Goal: Task Accomplishment & Management: Manage account settings

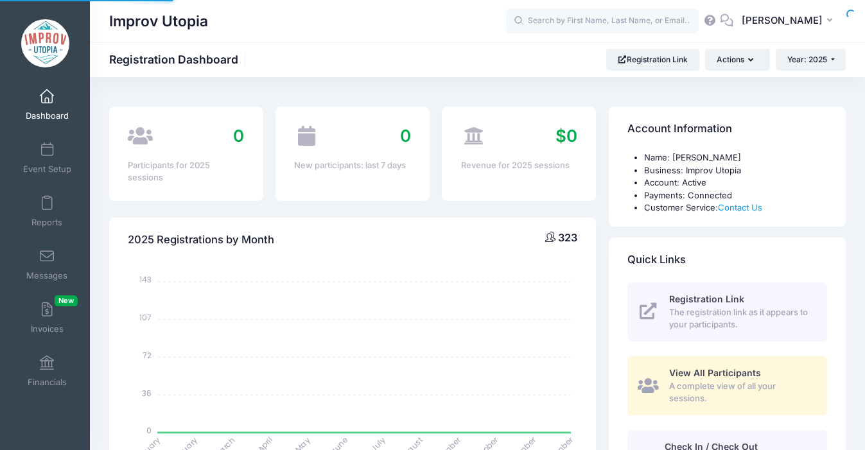
select select
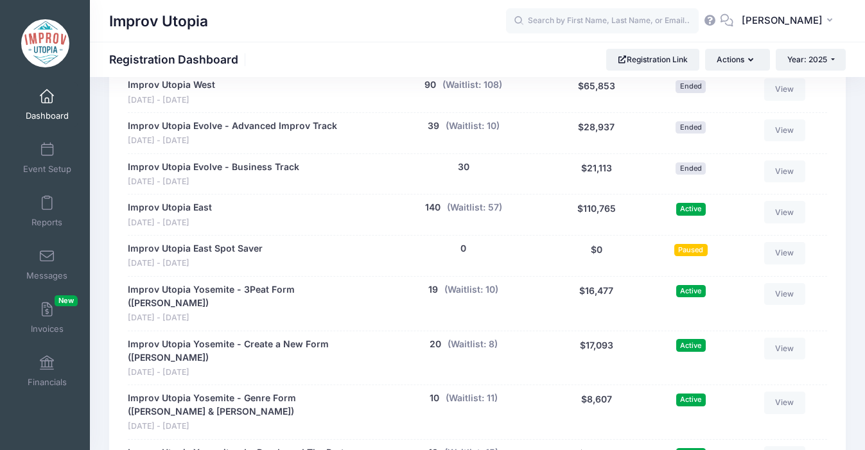
scroll to position [756, 0]
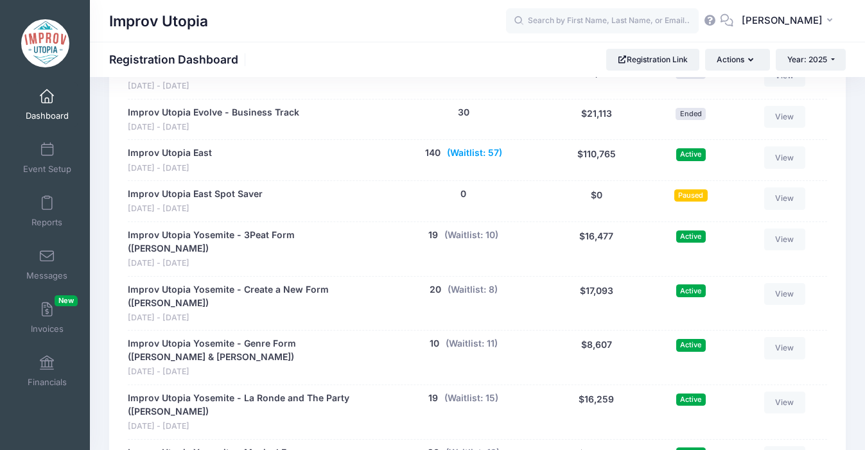
click at [467, 155] on button "(Waitlist: 57)" at bounding box center [474, 152] width 55 height 13
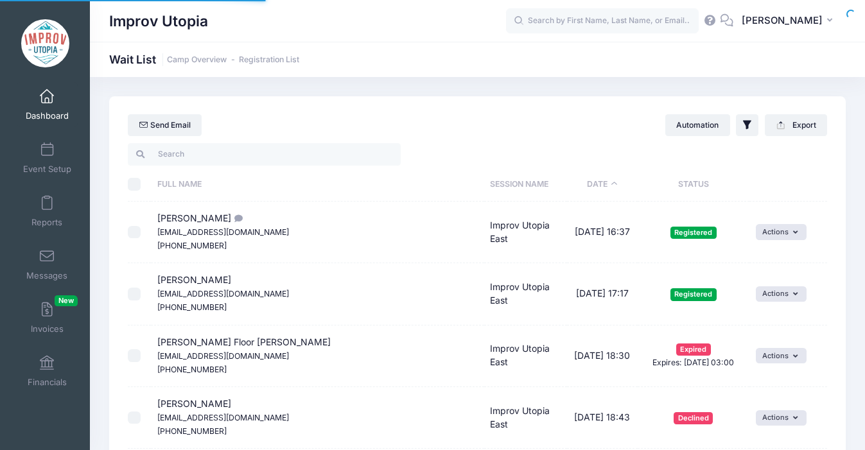
select select "50"
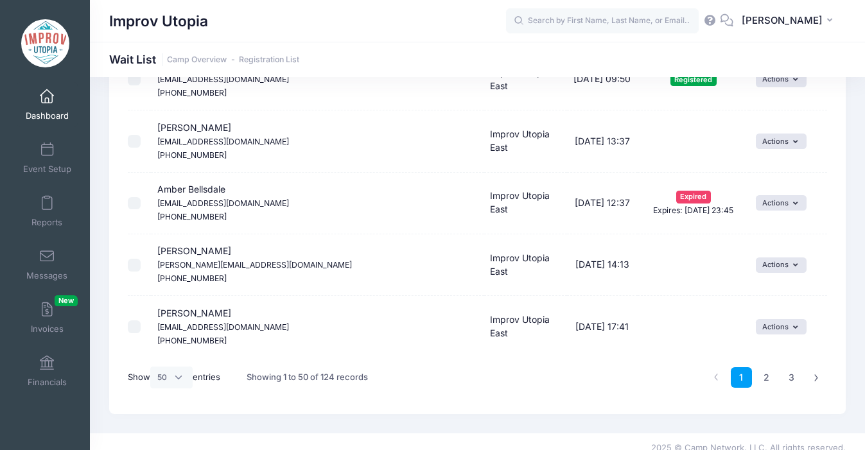
scroll to position [2950, 0]
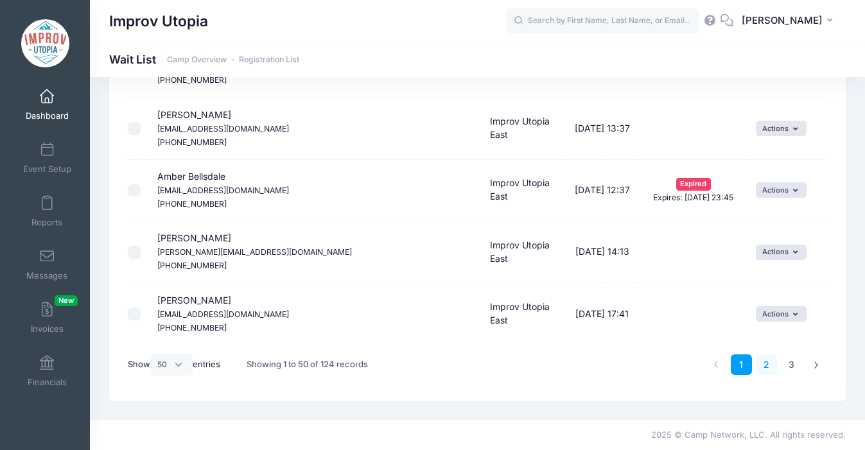
click at [764, 356] on link "2" at bounding box center [766, 364] width 21 height 21
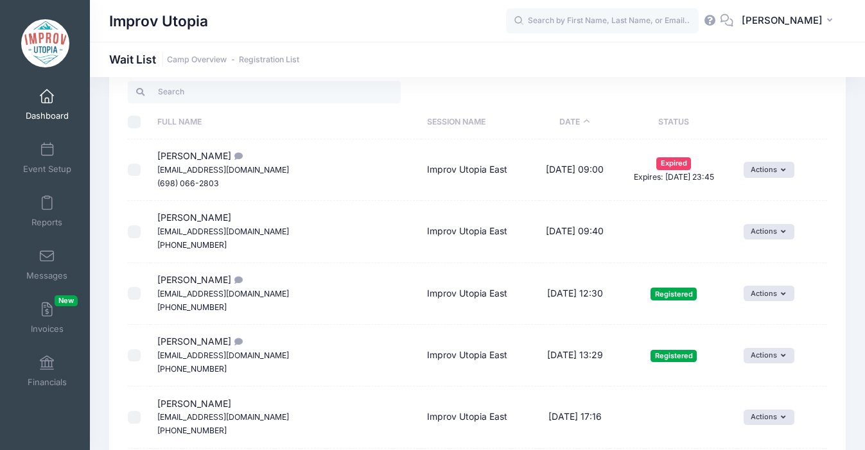
scroll to position [0, 0]
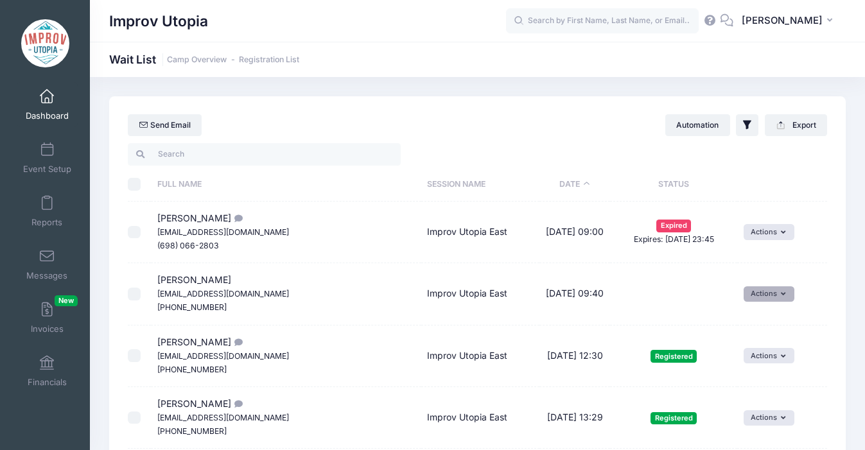
click at [771, 292] on button "Actions" at bounding box center [769, 293] width 51 height 15
click at [731, 324] on link "Invite" at bounding box center [742, 322] width 56 height 24
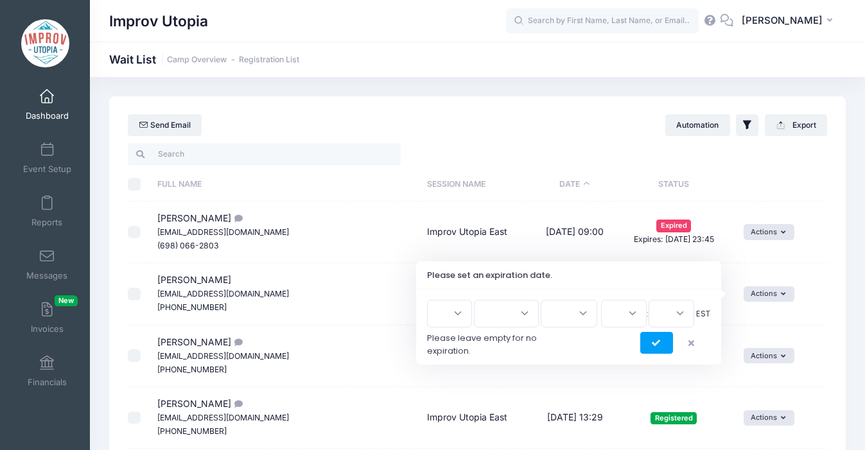
click at [467, 317] on select "1 2 3 4 5 6 7 8 9 10 11 12 13 14 15 16 17 18 19 20 21 22 23 24 25 26 27 28 29 3…" at bounding box center [449, 314] width 45 height 28
select select "13"
click at [523, 313] on select "Jan Feb Mar Apr May Jun [DATE] Aug Sep Oct Nov Dec" at bounding box center [506, 314] width 65 height 28
select select "7"
click at [582, 312] on select "2026 2025" at bounding box center [569, 314] width 57 height 28
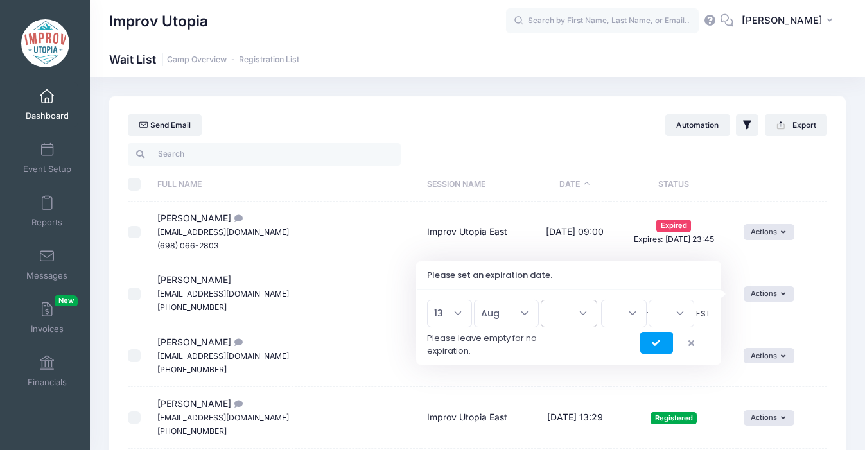
select select "2025"
click at [634, 308] on select "00 01 02 03 04 05 06 07 08 09 10 11 12 13 14 15 16 17 18 19 20 21 22 23" at bounding box center [624, 314] width 46 height 28
click at [631, 304] on select "00 01 02 03 04 05 06 07 08 09 10 11 12 13 14 15 16 17 18 19 20 21 22 23" at bounding box center [624, 314] width 46 height 28
select select "16"
click at [679, 313] on select "00 15 30 45" at bounding box center [672, 314] width 46 height 28
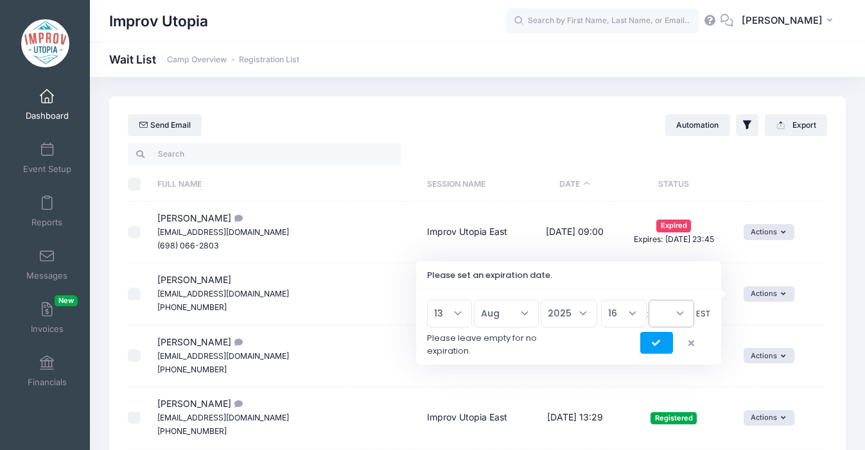
select select "0"
click at [656, 344] on icon "submit" at bounding box center [657, 344] width 10 height 0
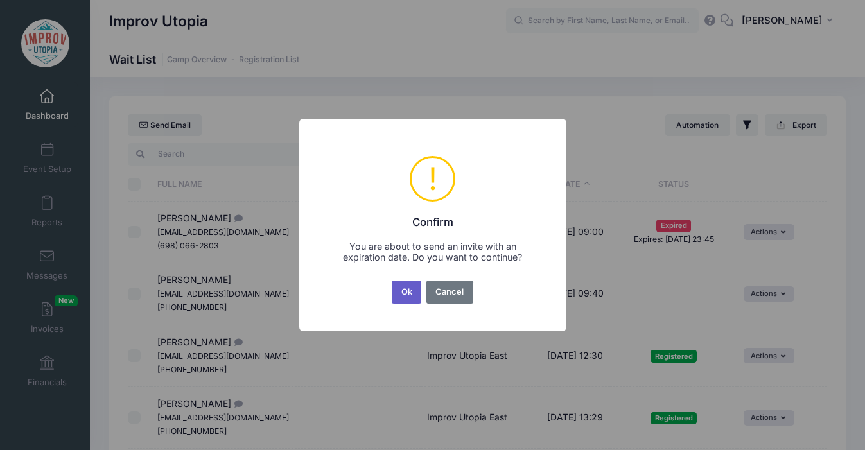
click at [402, 293] on button "Ok" at bounding box center [407, 292] width 30 height 23
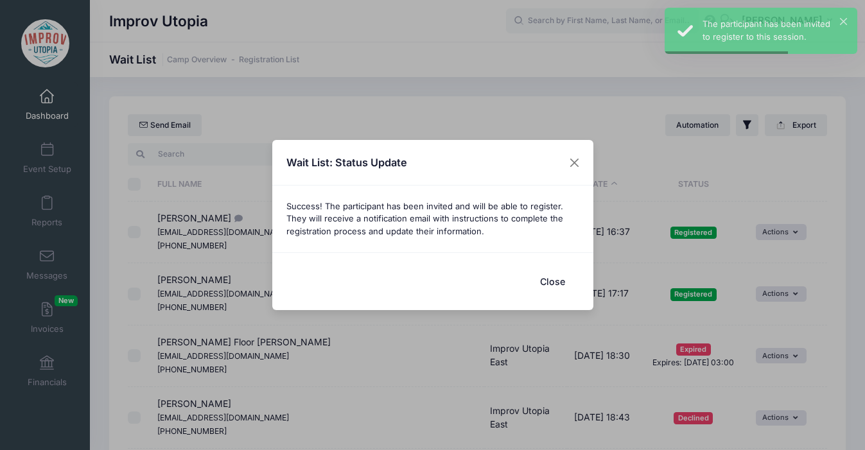
click at [552, 281] on button "Close" at bounding box center [552, 282] width 51 height 28
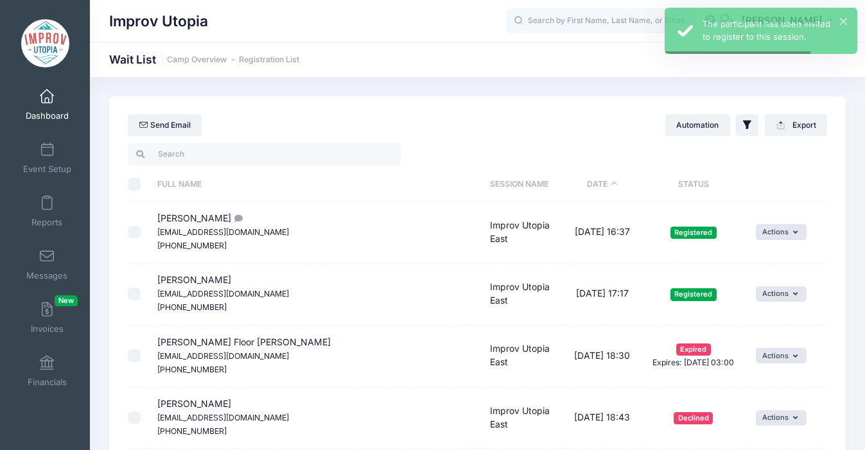
click at [638, 181] on th "Status" at bounding box center [694, 185] width 112 height 34
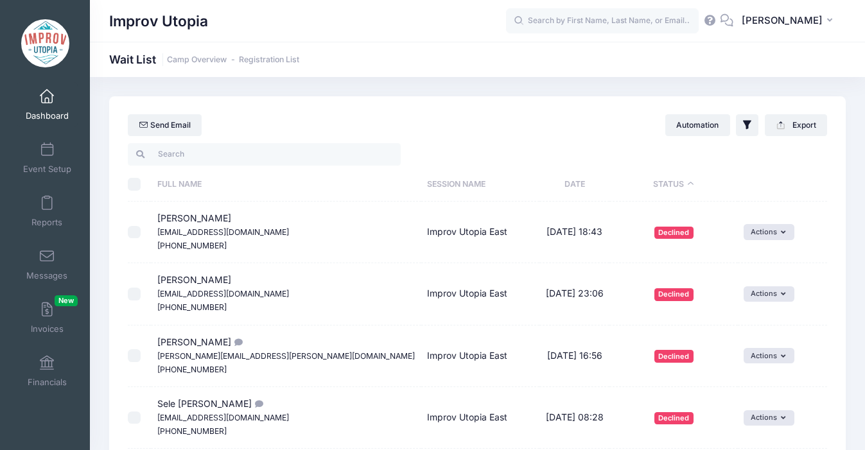
click at [638, 186] on th "Status" at bounding box center [673, 185] width 128 height 34
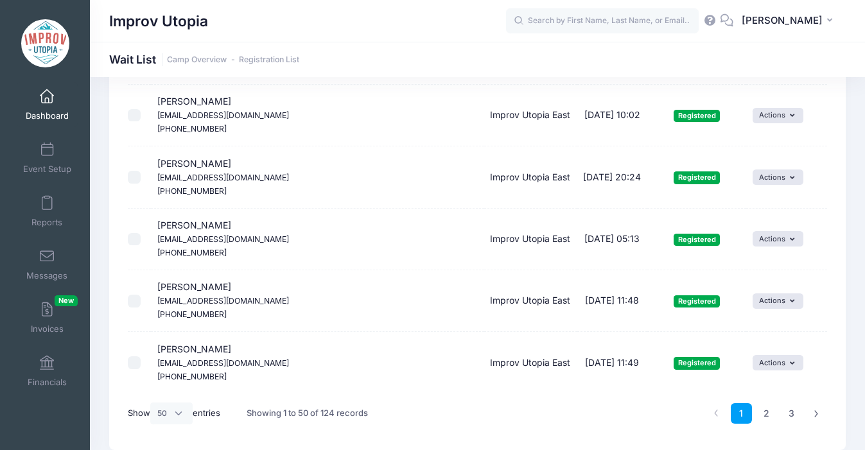
scroll to position [2950, 0]
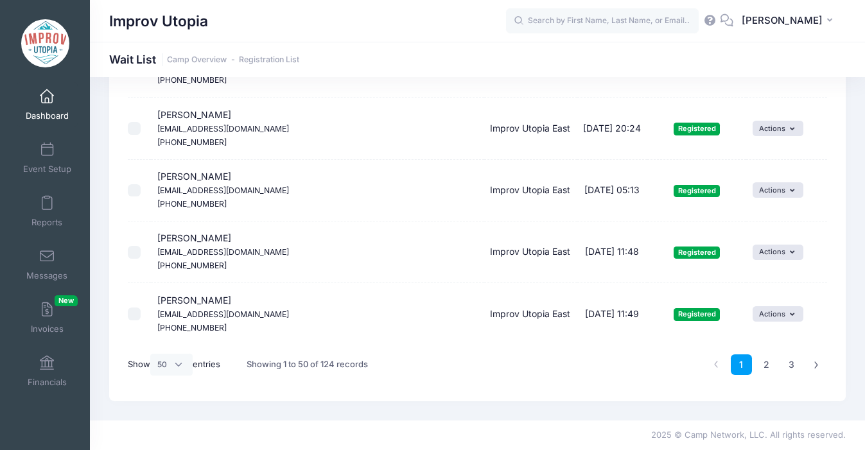
click at [777, 367] on ul "1 2 3" at bounding box center [766, 364] width 121 height 21
click at [770, 365] on link "2" at bounding box center [766, 364] width 21 height 21
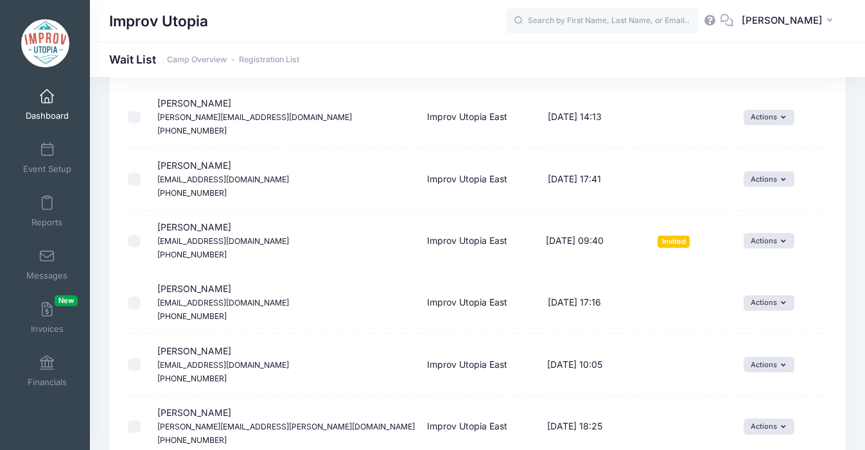
scroll to position [1407, 0]
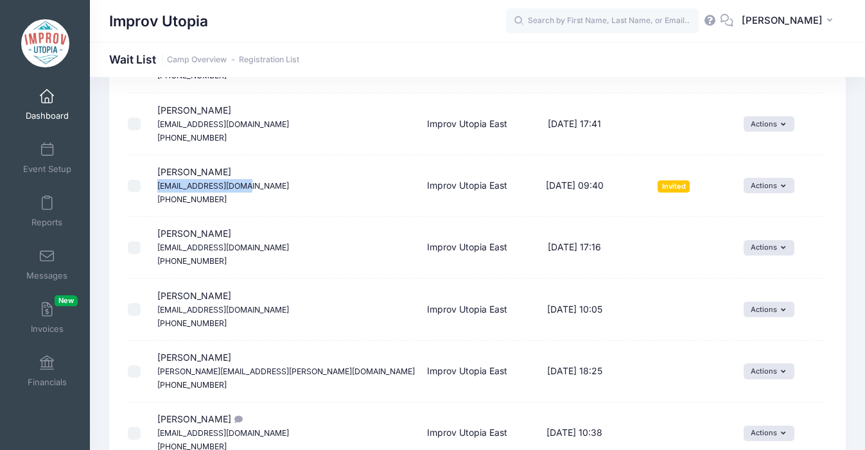
drag, startPoint x: 242, startPoint y: 186, endPoint x: 153, endPoint y: 189, distance: 88.6
click at [153, 188] on td "[PERSON_NAME] [EMAIL_ADDRESS][DOMAIN_NAME] [PHONE_NUMBER]" at bounding box center [286, 186] width 270 height 62
copy small "[EMAIL_ADDRESS][DOMAIN_NAME]"
